Goal: Navigation & Orientation: Locate item on page

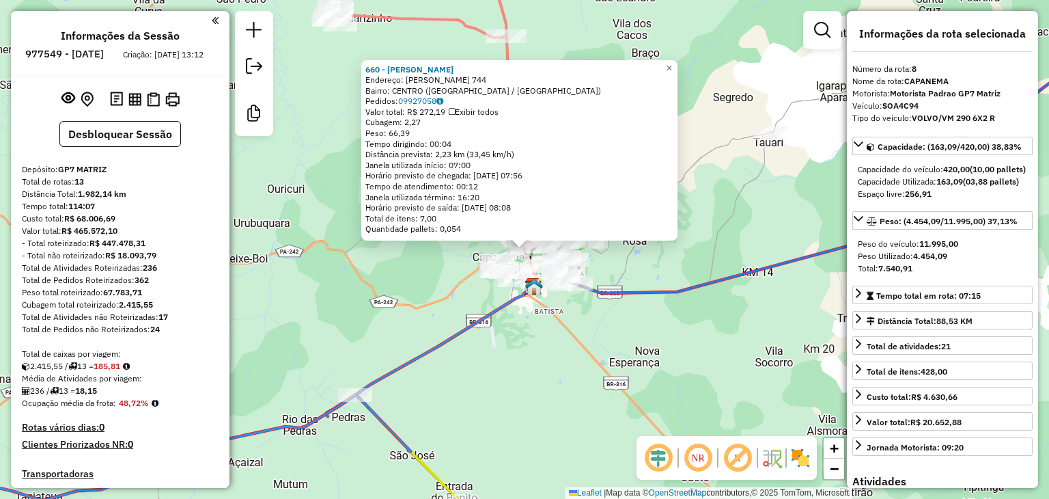
select select "**********"
click at [672, 62] on span "×" at bounding box center [669, 68] width 6 height 12
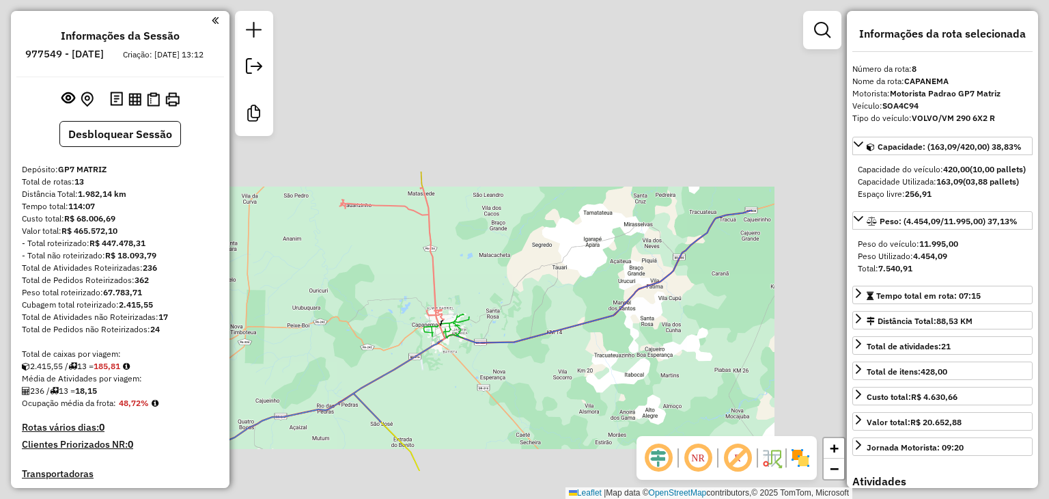
scroll to position [1023, 0]
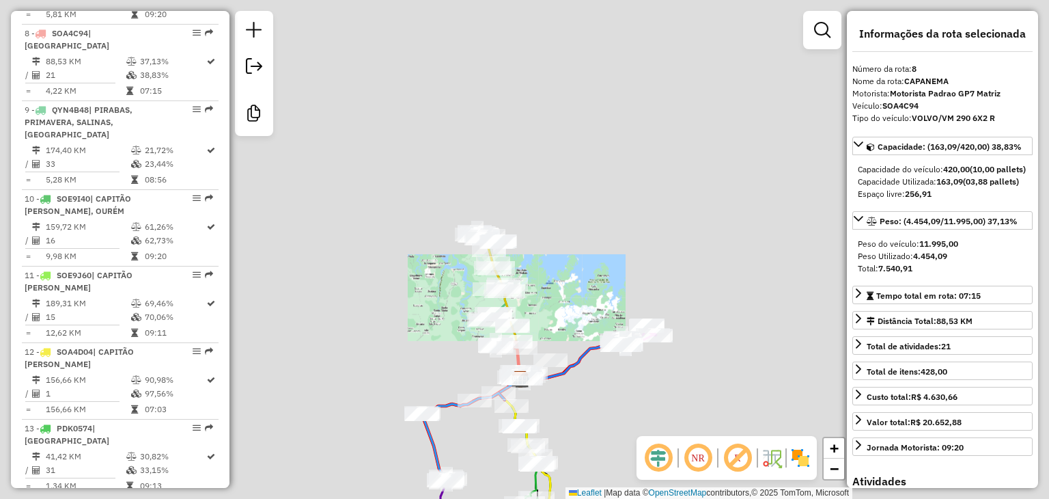
drag, startPoint x: 473, startPoint y: 428, endPoint x: 473, endPoint y: 212, distance: 215.9
click at [473, 212] on div "Janela de atendimento Grade de atendimento Capacidade Transportadoras Veículos …" at bounding box center [524, 249] width 1049 height 499
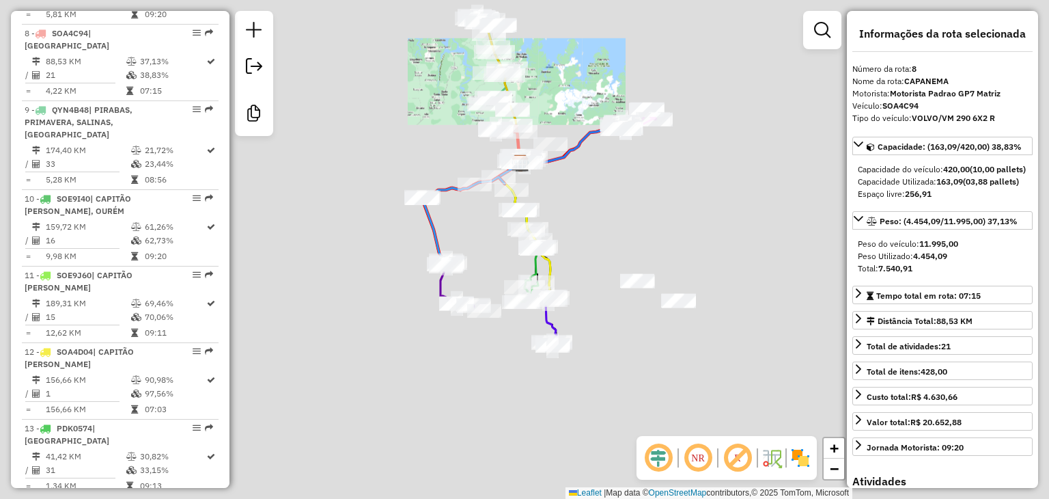
drag, startPoint x: 540, startPoint y: 397, endPoint x: 542, endPoint y: 117, distance: 280.1
click at [542, 117] on div "Janela de atendimento Grade de atendimento Capacidade Transportadoras Veículos …" at bounding box center [524, 249] width 1049 height 499
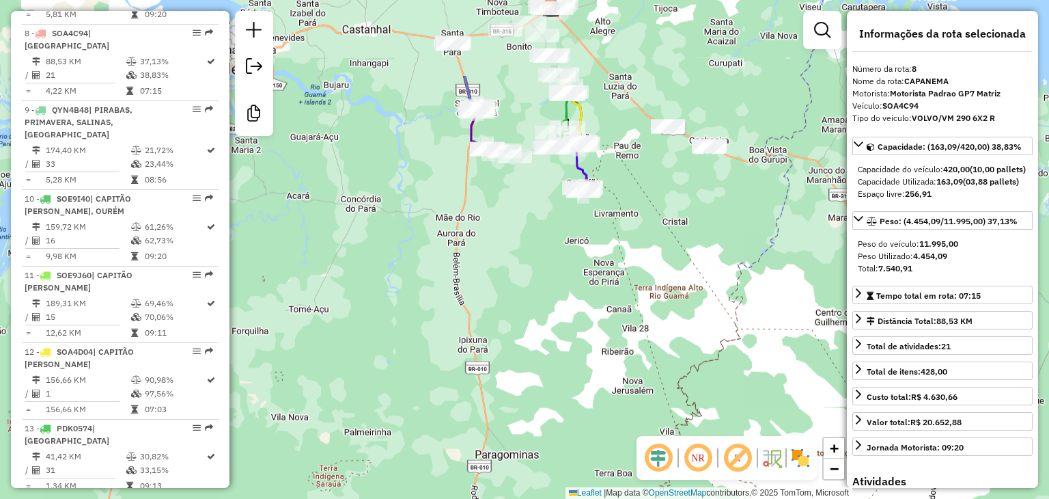
drag, startPoint x: 575, startPoint y: 53, endPoint x: 621, endPoint y: 255, distance: 207.5
click at [621, 254] on div "Janela de atendimento Grade de atendimento Capacidade Transportadoras Veículos …" at bounding box center [524, 249] width 1049 height 499
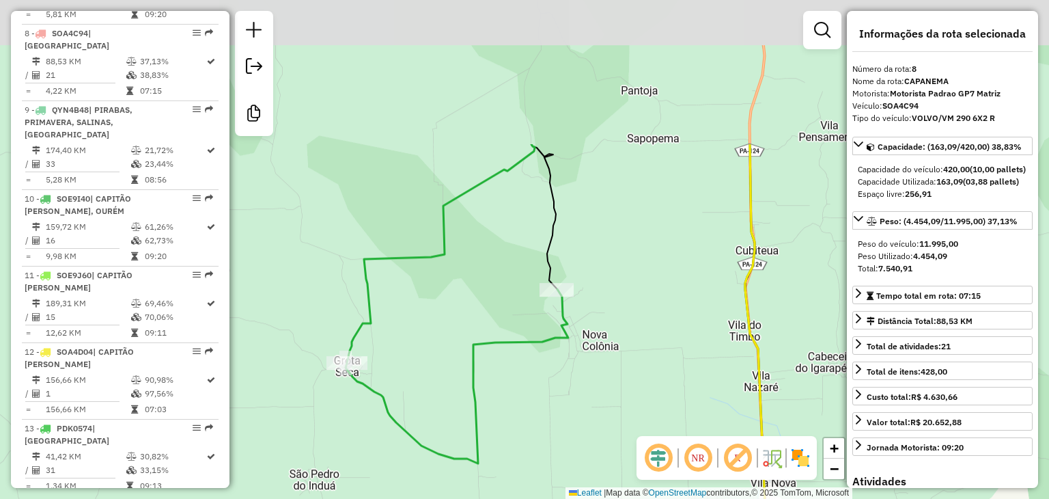
drag, startPoint x: 658, startPoint y: 118, endPoint x: 630, endPoint y: 312, distance: 196.0
click at [630, 312] on div "Janela de atendimento Grade de atendimento Capacidade Transportadoras Veículos …" at bounding box center [524, 249] width 1049 height 499
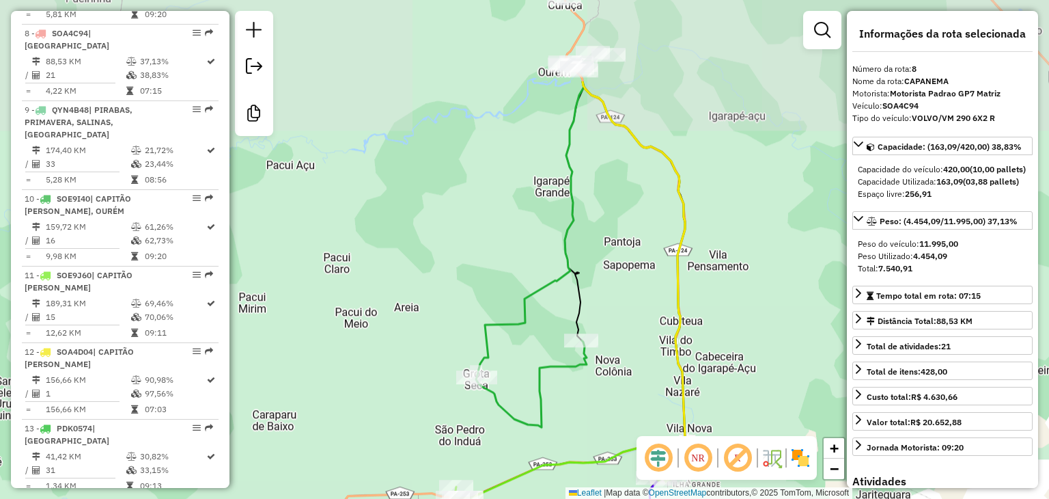
drag, startPoint x: 609, startPoint y: 130, endPoint x: 608, endPoint y: 262, distance: 132.5
click at [608, 262] on div "Janela de atendimento Grade de atendimento Capacidade Transportadoras Veículos …" at bounding box center [524, 249] width 1049 height 499
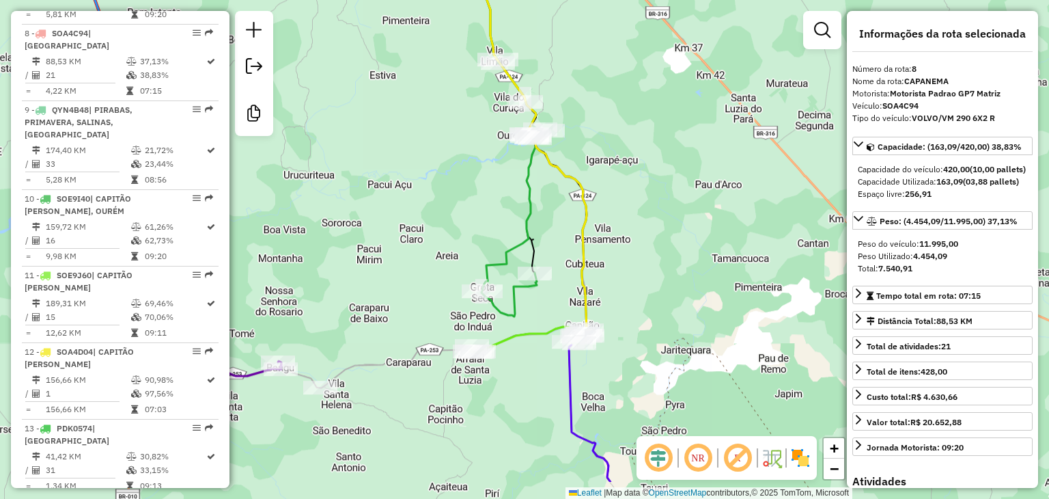
drag, startPoint x: 598, startPoint y: 394, endPoint x: 547, endPoint y: 327, distance: 84.3
click at [547, 327] on icon at bounding box center [529, 339] width 118 height 25
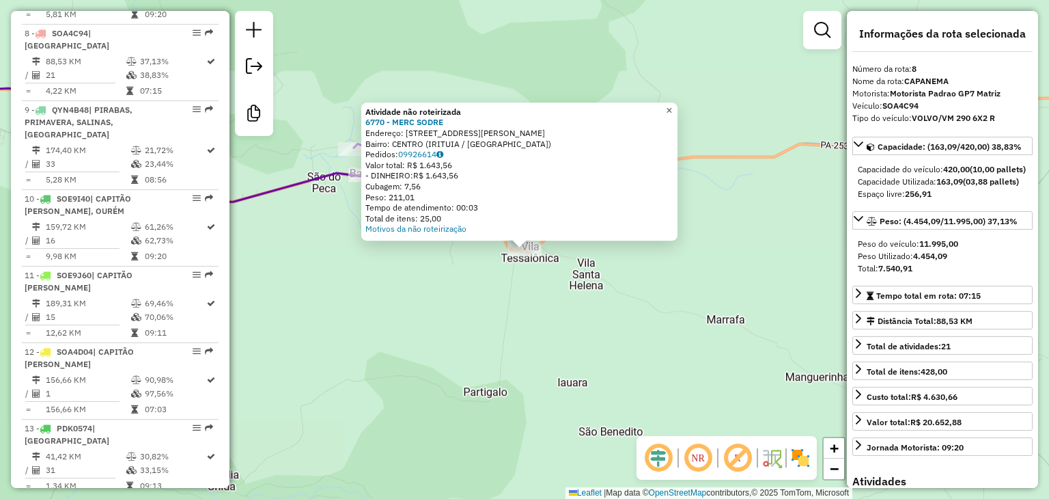
click at [672, 105] on span "×" at bounding box center [669, 111] width 6 height 12
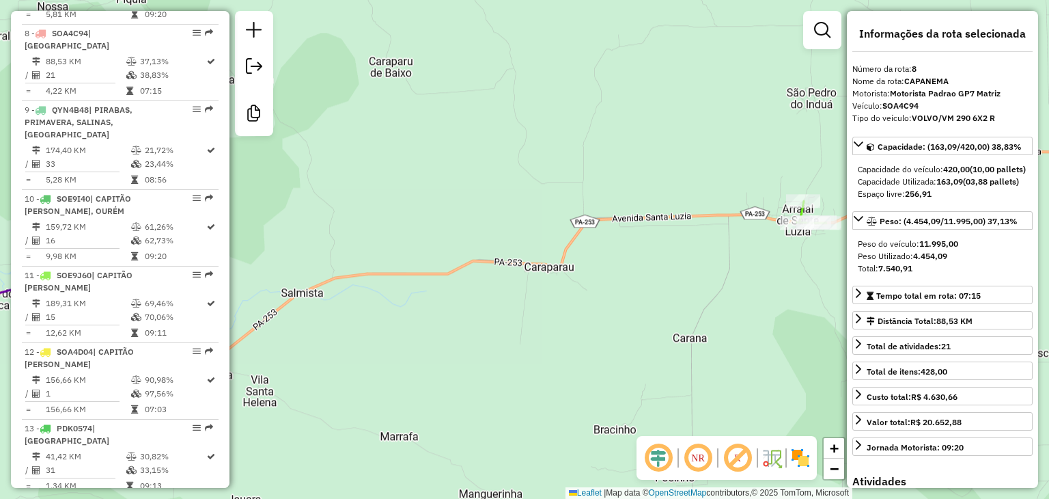
drag, startPoint x: 726, startPoint y: 196, endPoint x: 333, endPoint y: 311, distance: 409.2
click at [333, 311] on div "Janela de atendimento Grade de atendimento Capacidade Transportadoras Veículos …" at bounding box center [524, 249] width 1049 height 499
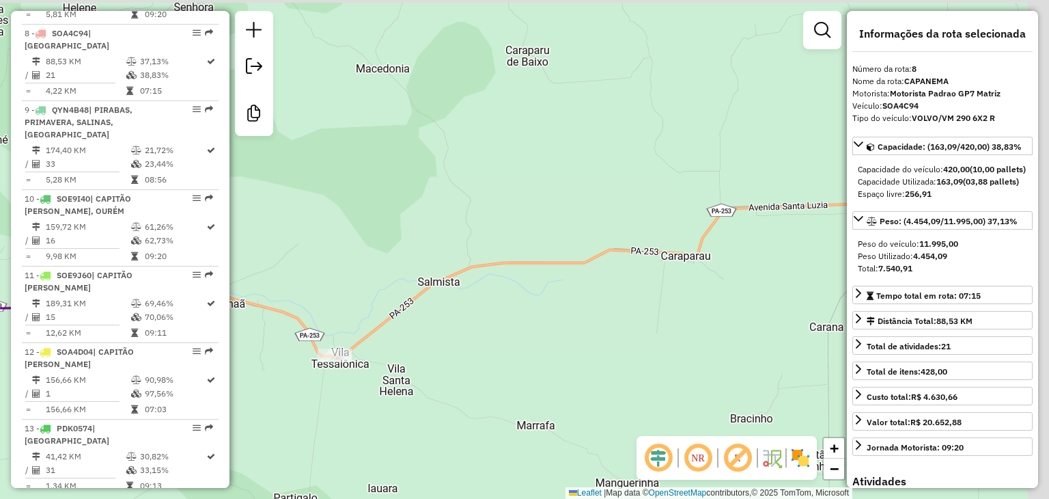
drag, startPoint x: 639, startPoint y: 260, endPoint x: 419, endPoint y: 279, distance: 220.1
click at [419, 279] on div "Janela de atendimento Grade de atendimento Capacidade Transportadoras Veículos …" at bounding box center [524, 249] width 1049 height 499
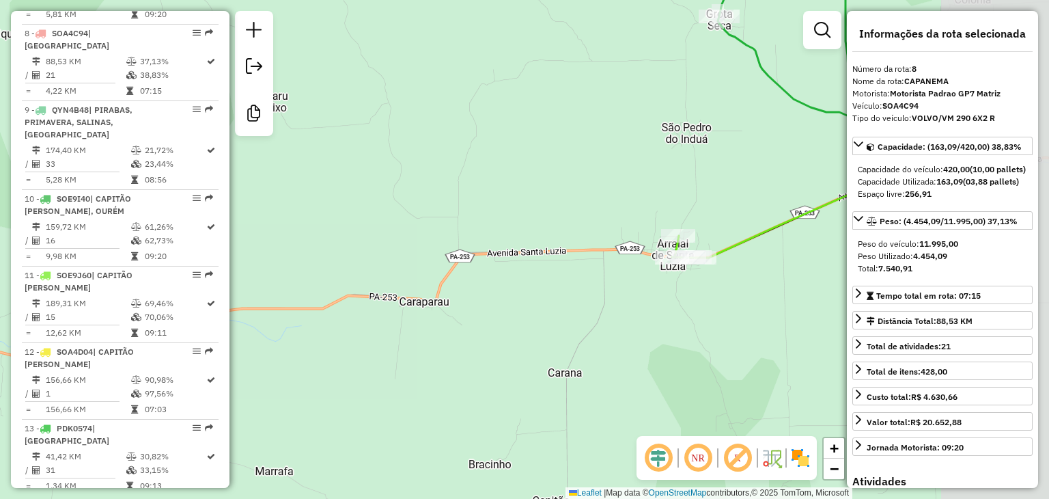
drag, startPoint x: 659, startPoint y: 243, endPoint x: 445, endPoint y: 280, distance: 216.4
click at [445, 279] on div "Janela de atendimento Grade de atendimento Capacidade Transportadoras Veículos …" at bounding box center [524, 249] width 1049 height 499
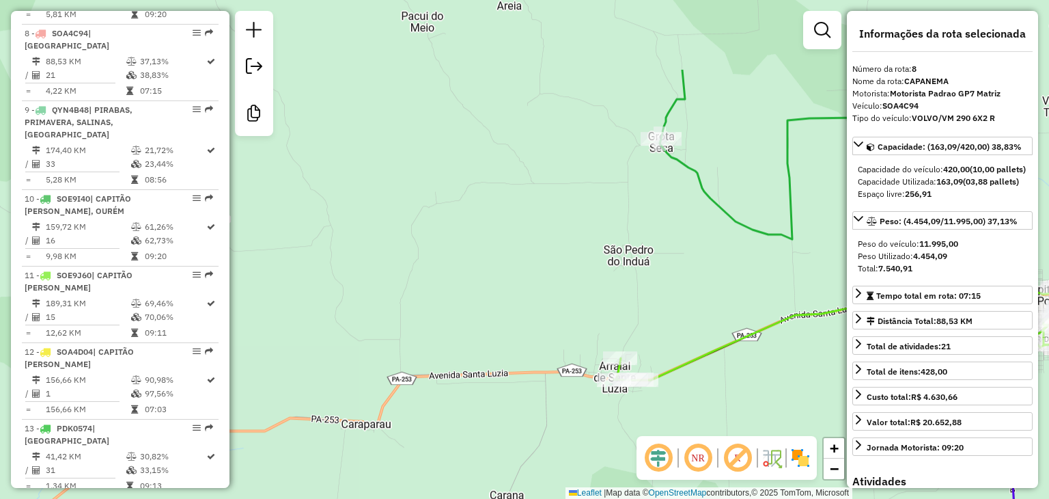
drag, startPoint x: 704, startPoint y: 90, endPoint x: 609, endPoint y: 316, distance: 244.6
click at [612, 309] on div "Janela de atendimento Grade de atendimento Capacidade Transportadoras Veículos …" at bounding box center [524, 249] width 1049 height 499
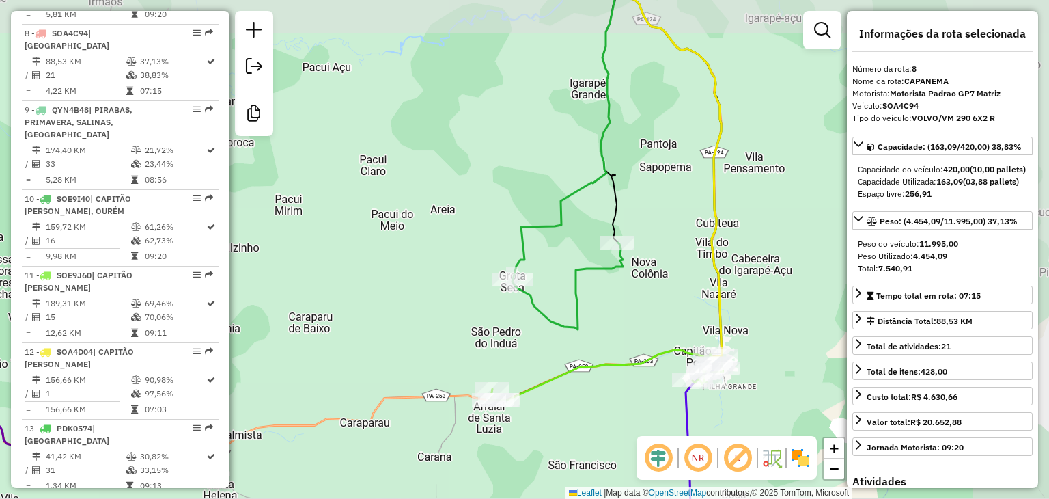
drag, startPoint x: 703, startPoint y: 292, endPoint x: 562, endPoint y: 340, distance: 149.3
click at [562, 329] on icon at bounding box center [567, 160] width 111 height 340
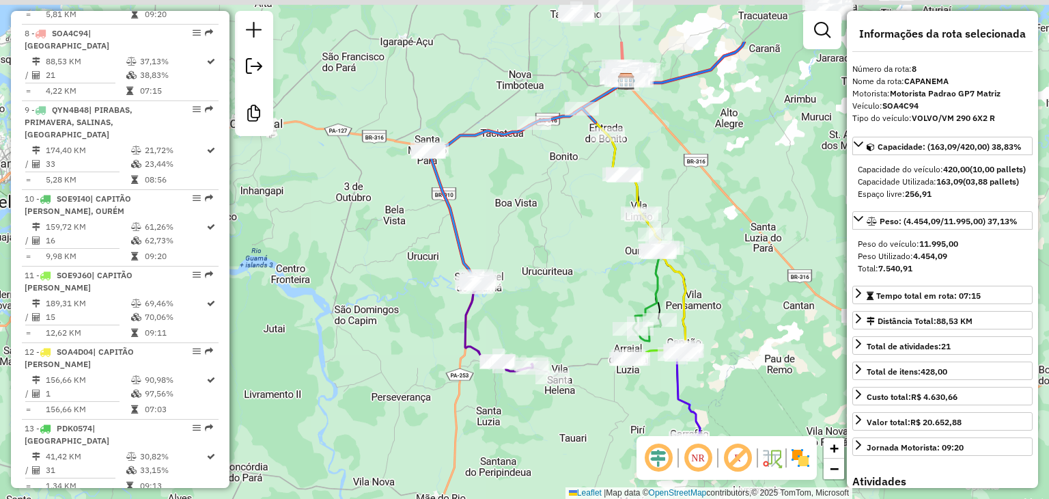
drag, startPoint x: 702, startPoint y: 149, endPoint x: 674, endPoint y: 268, distance: 122.8
click at [680, 307] on div "Janela de atendimento Grade de atendimento Capacidade Transportadoras Veículos …" at bounding box center [524, 249] width 1049 height 499
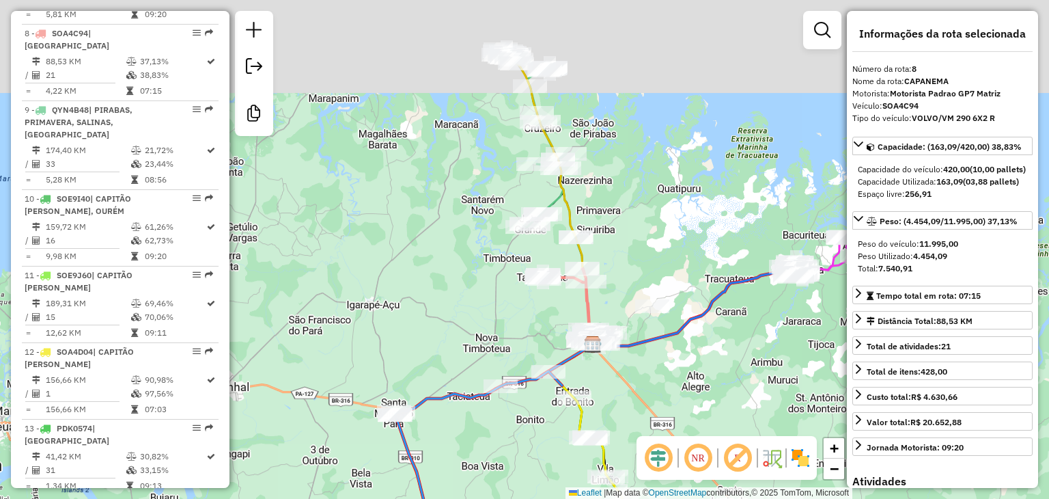
drag, startPoint x: 666, startPoint y: 85, endPoint x: 650, endPoint y: 245, distance: 160.6
click at [650, 245] on div "Janela de atendimento Grade de atendimento Capacidade Transportadoras Veículos …" at bounding box center [524, 249] width 1049 height 499
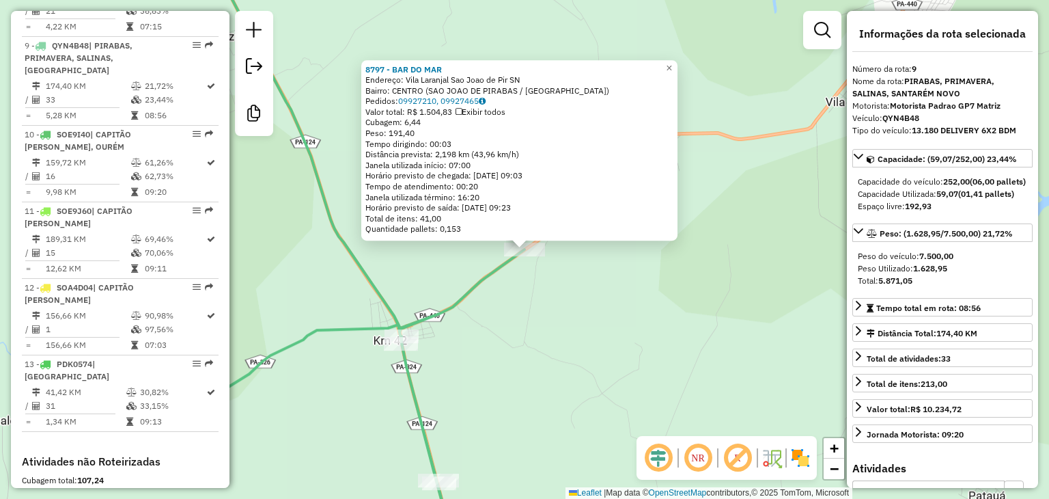
scroll to position [1088, 0]
drag, startPoint x: 670, startPoint y: 67, endPoint x: 683, endPoint y: 60, distance: 15.3
click at [675, 66] on div "8797 - BAR DO MAR Endereço: [GEOGRAPHIC_DATA] Sao Joao de Pir SN Bairro: [GEOGR…" at bounding box center [519, 150] width 316 height 181
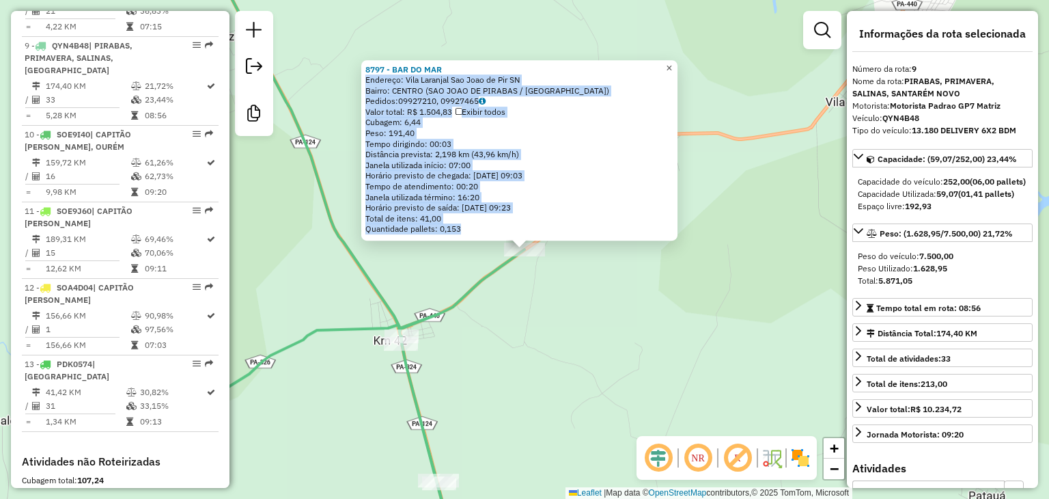
click at [672, 62] on span "×" at bounding box center [669, 68] width 6 height 12
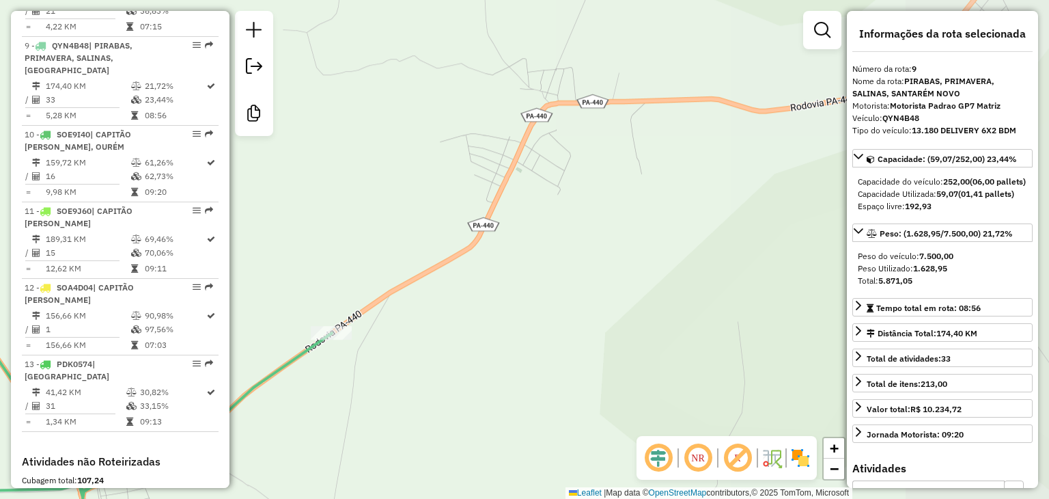
drag, startPoint x: 678, startPoint y: 126, endPoint x: 492, endPoint y: 210, distance: 203.9
click at [492, 210] on div "Janela de atendimento Grade de atendimento Capacidade Transportadoras Veículos …" at bounding box center [524, 249] width 1049 height 499
